Goal: Navigation & Orientation: Find specific page/section

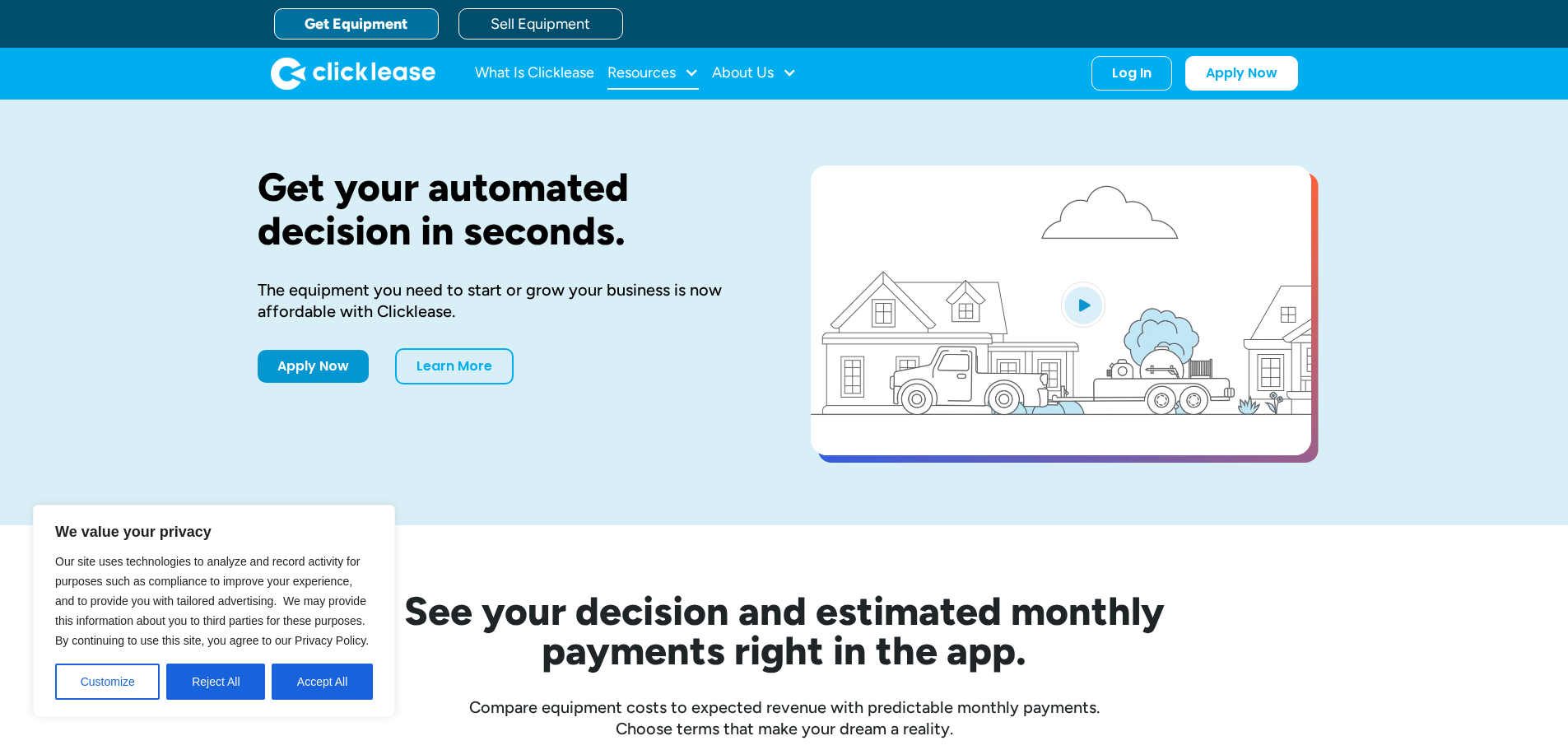
click at [649, 73] on div "Resources" at bounding box center [641, 73] width 69 height 0
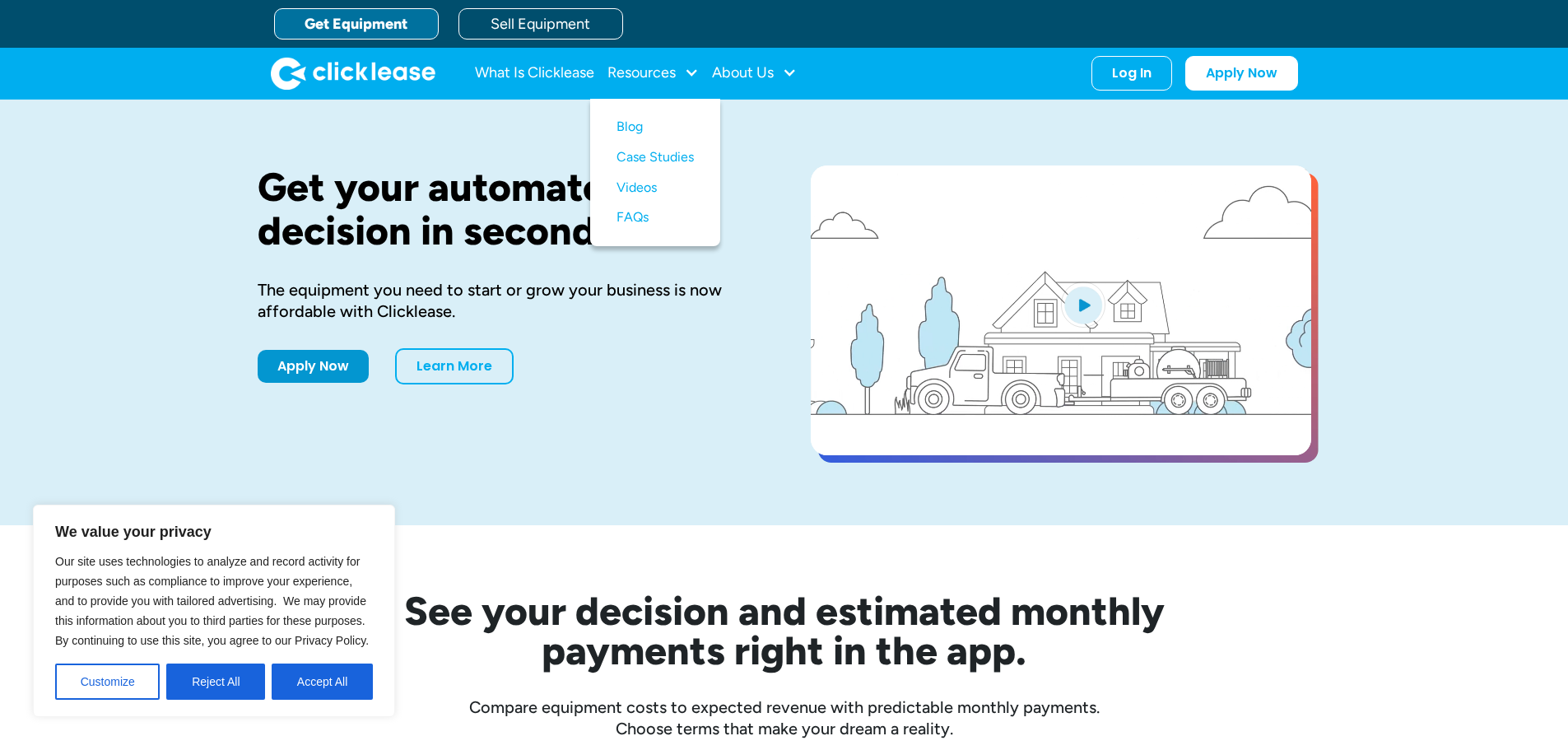
click at [741, 256] on div "Get your automated decision in seconds. The equipment you need to start or grow…" at bounding box center [507, 312] width 500 height 294
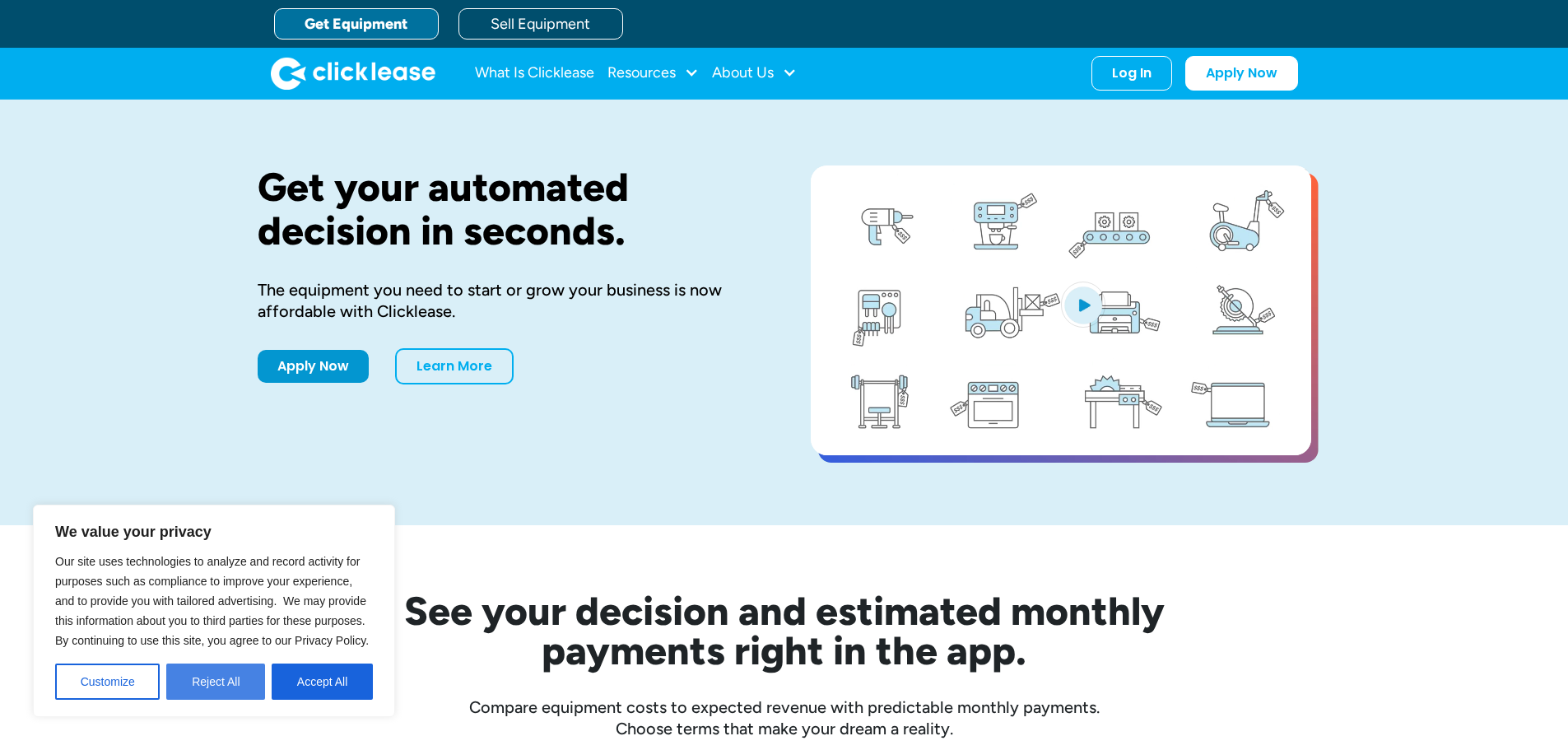
click at [244, 675] on button "Reject All" at bounding box center [216, 682] width 99 height 36
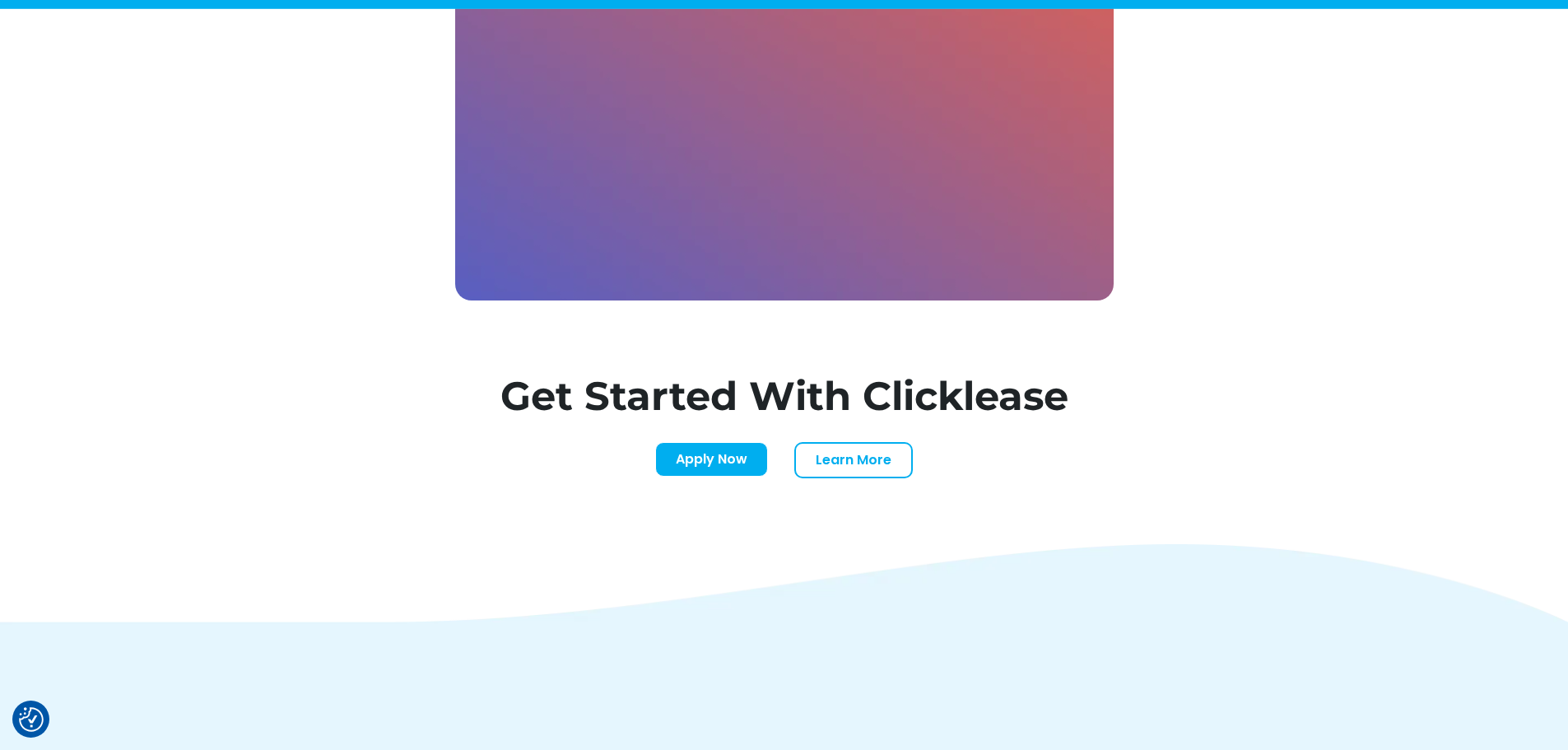
scroll to position [5705, 0]
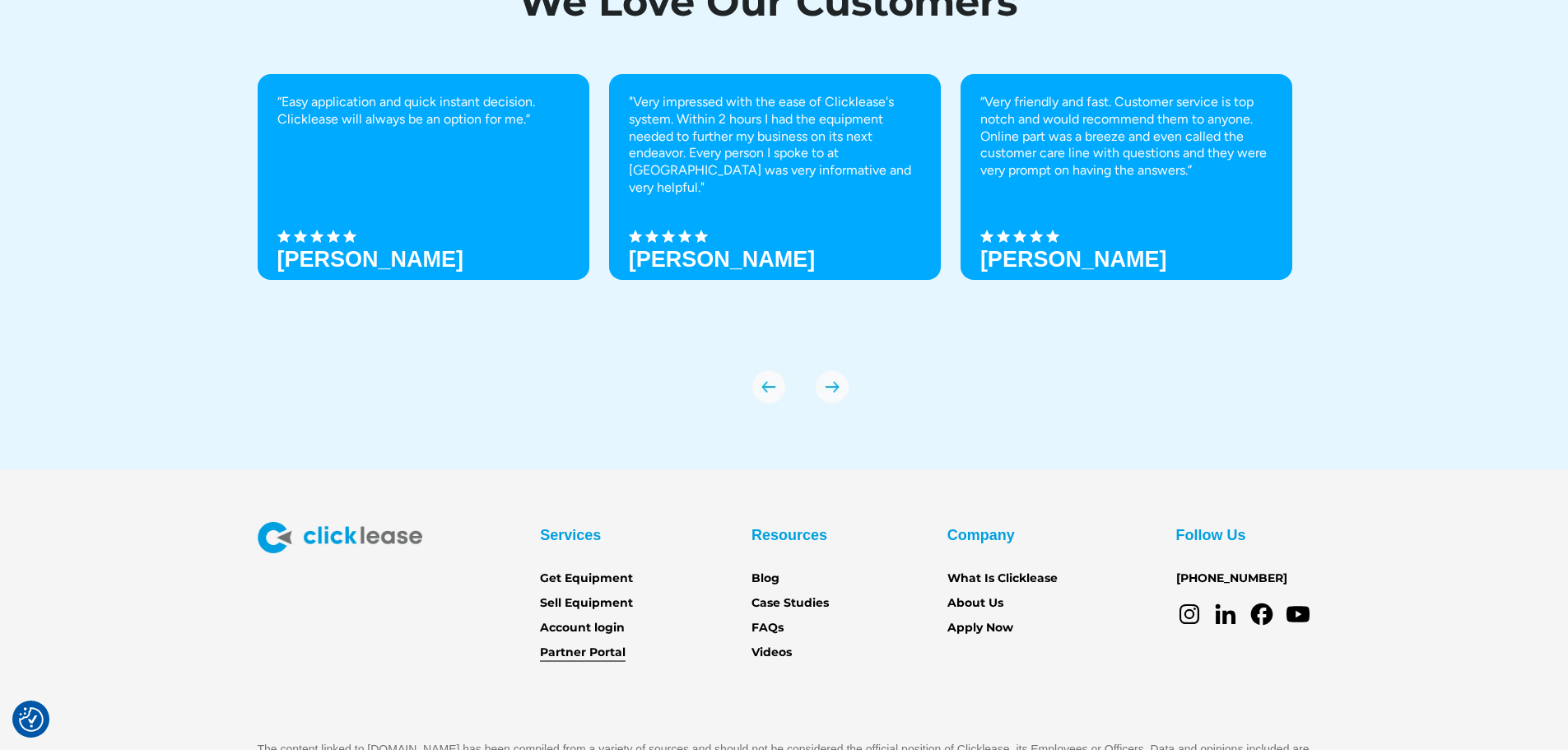
click at [615, 653] on link "Partner Portal" at bounding box center [583, 652] width 86 height 18
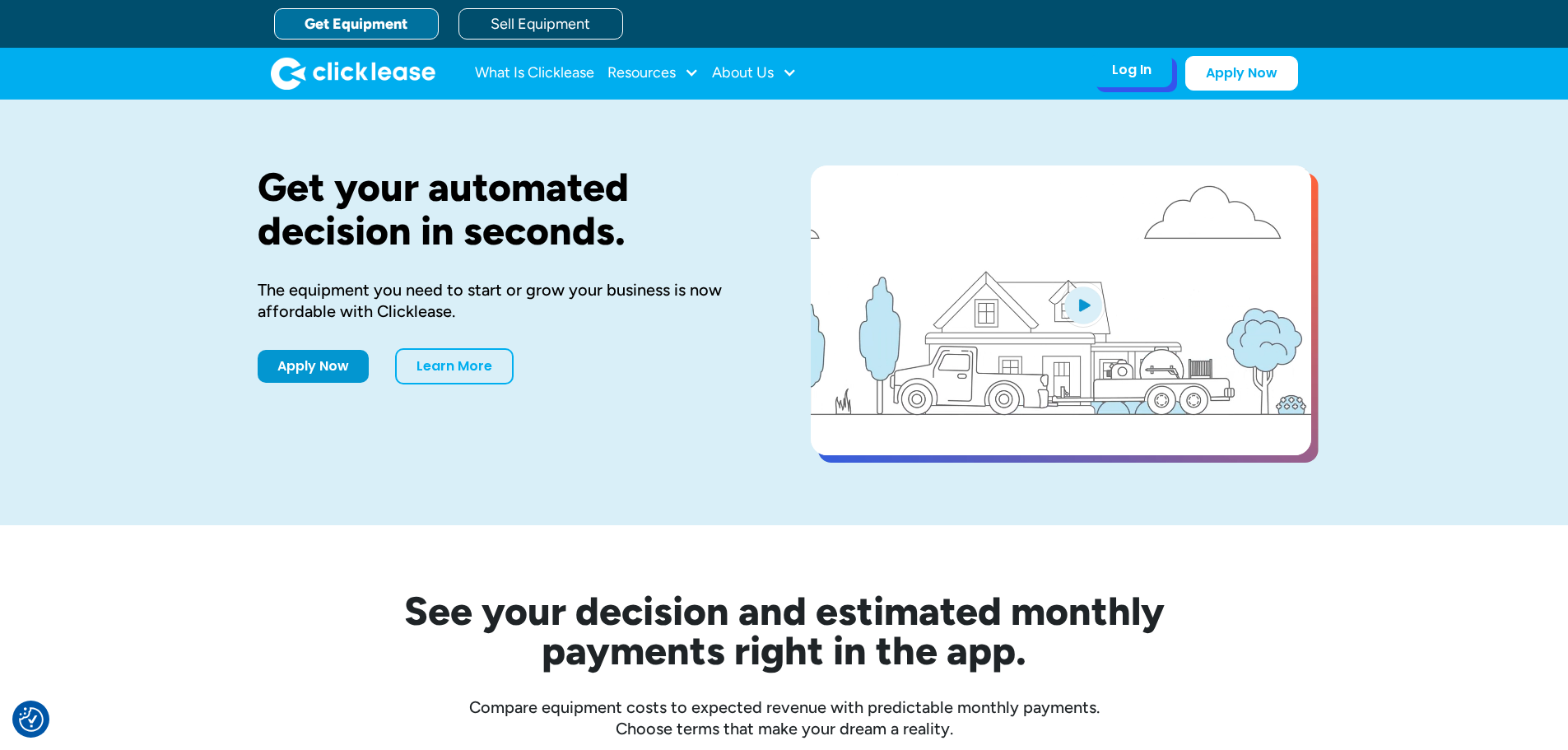
click at [1135, 76] on div "Log In" at bounding box center [1132, 69] width 40 height 16
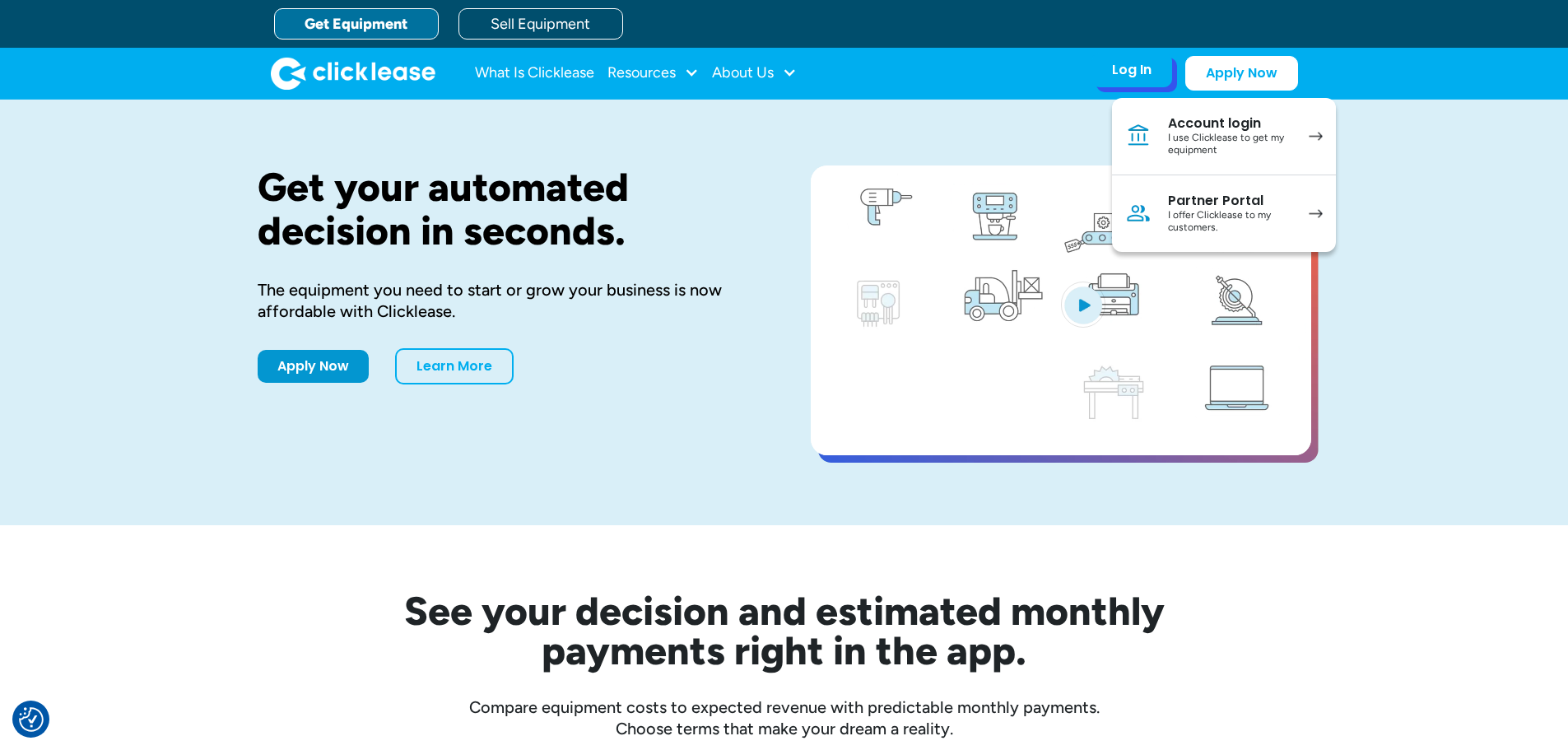
click at [1205, 205] on div "Partner Portal" at bounding box center [1230, 200] width 124 height 16
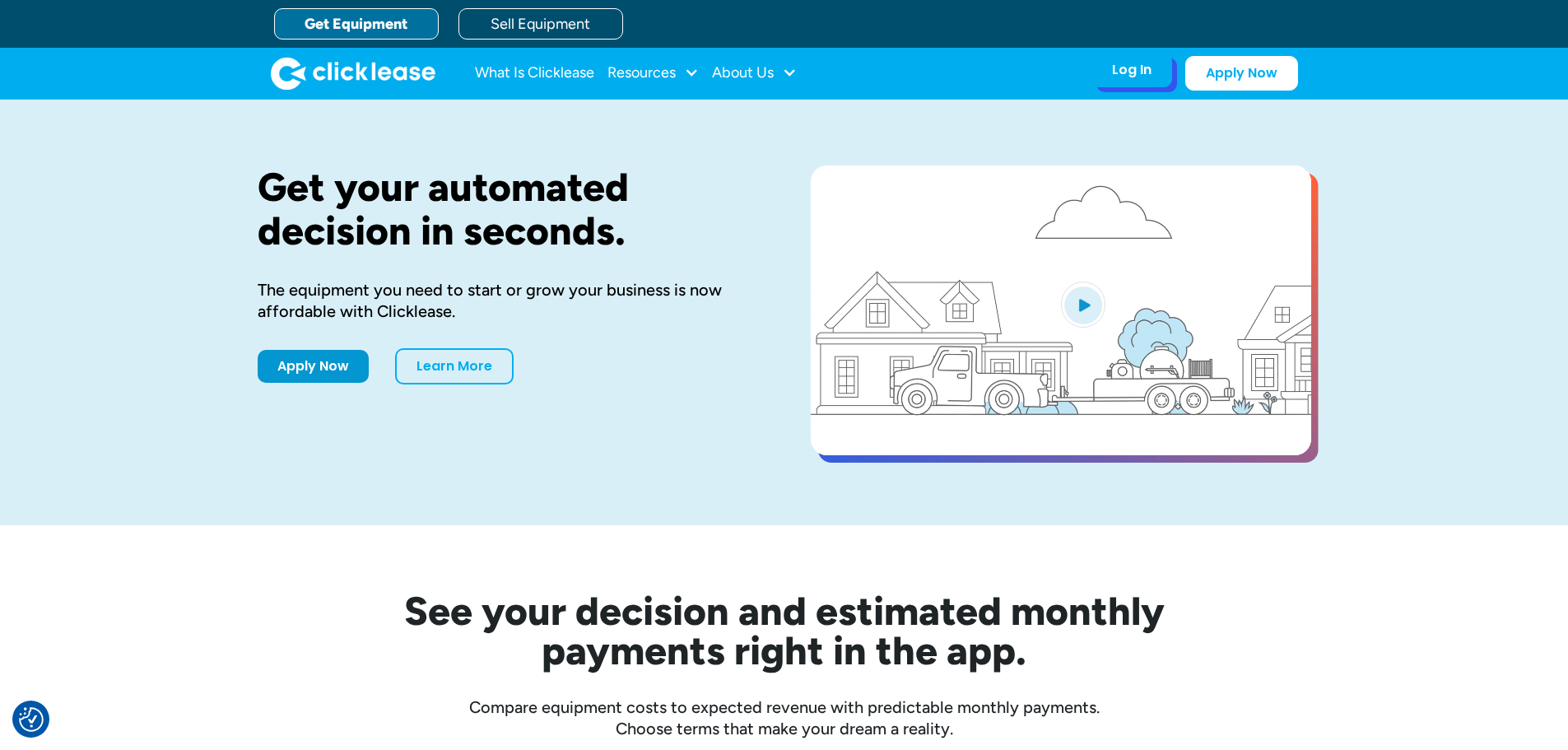
click at [1126, 67] on div "Log In" at bounding box center [1132, 69] width 40 height 16
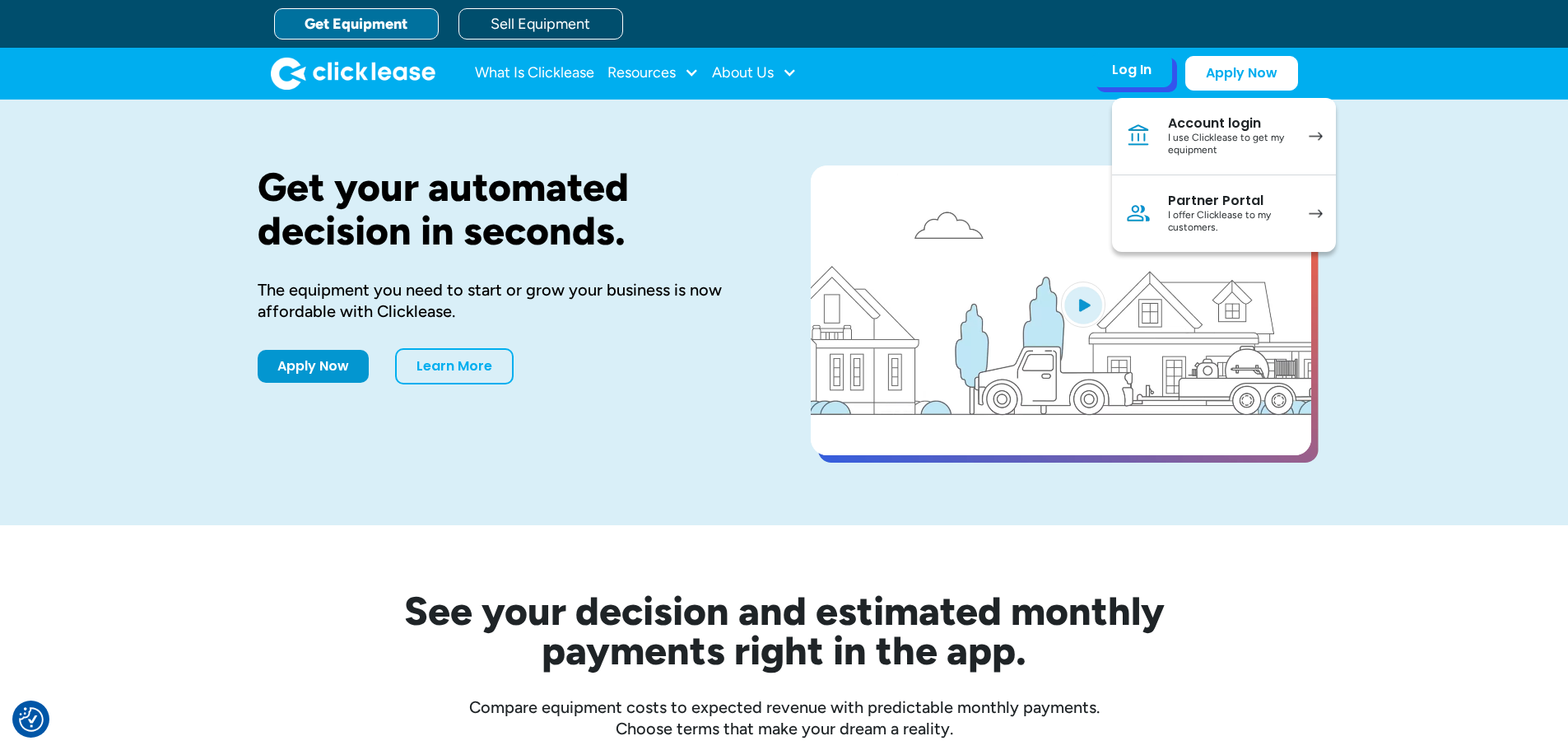
click at [1221, 189] on link "Partner Portal I offer Clicklease to my customers." at bounding box center [1224, 213] width 224 height 76
